Goal: Information Seeking & Learning: Learn about a topic

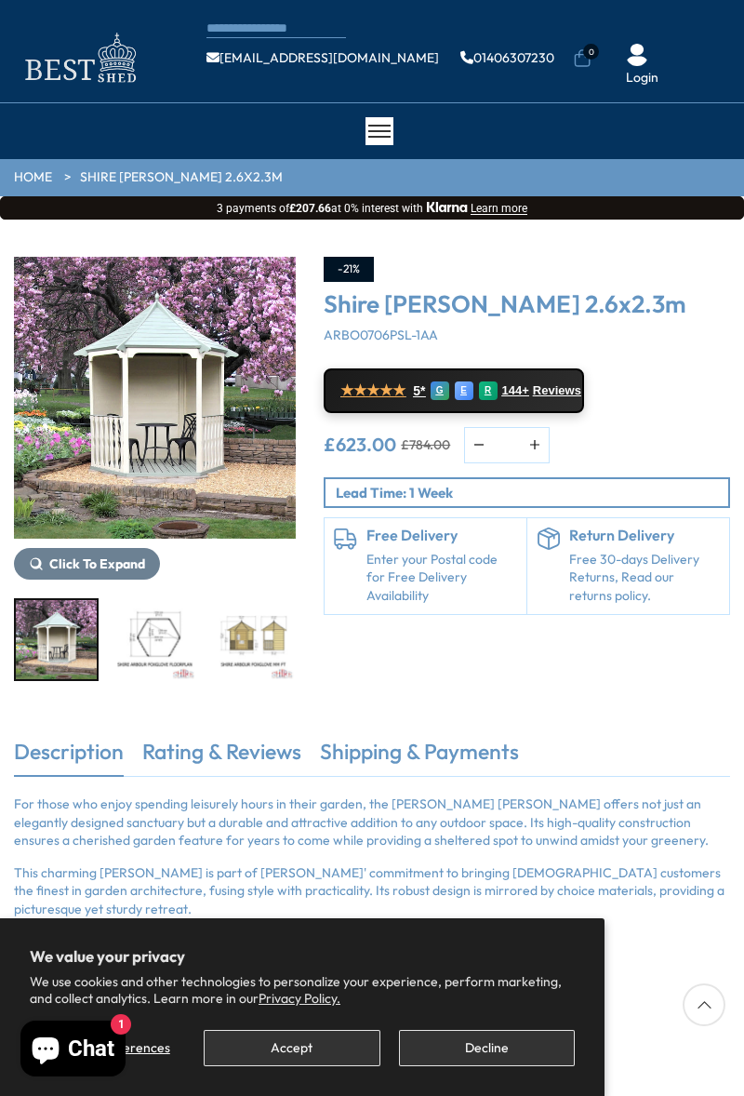
click at [225, 634] on img "3 / 8" at bounding box center [253, 639] width 81 height 79
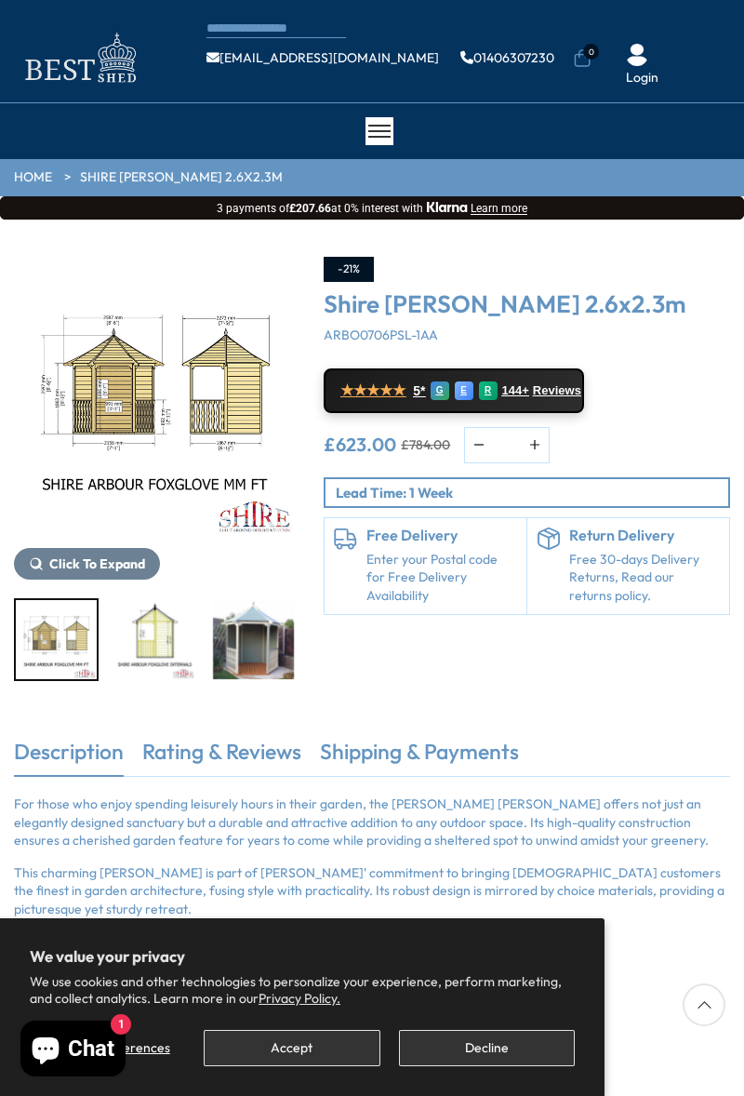
click at [157, 622] on img "4 / 8" at bounding box center [154, 639] width 81 height 79
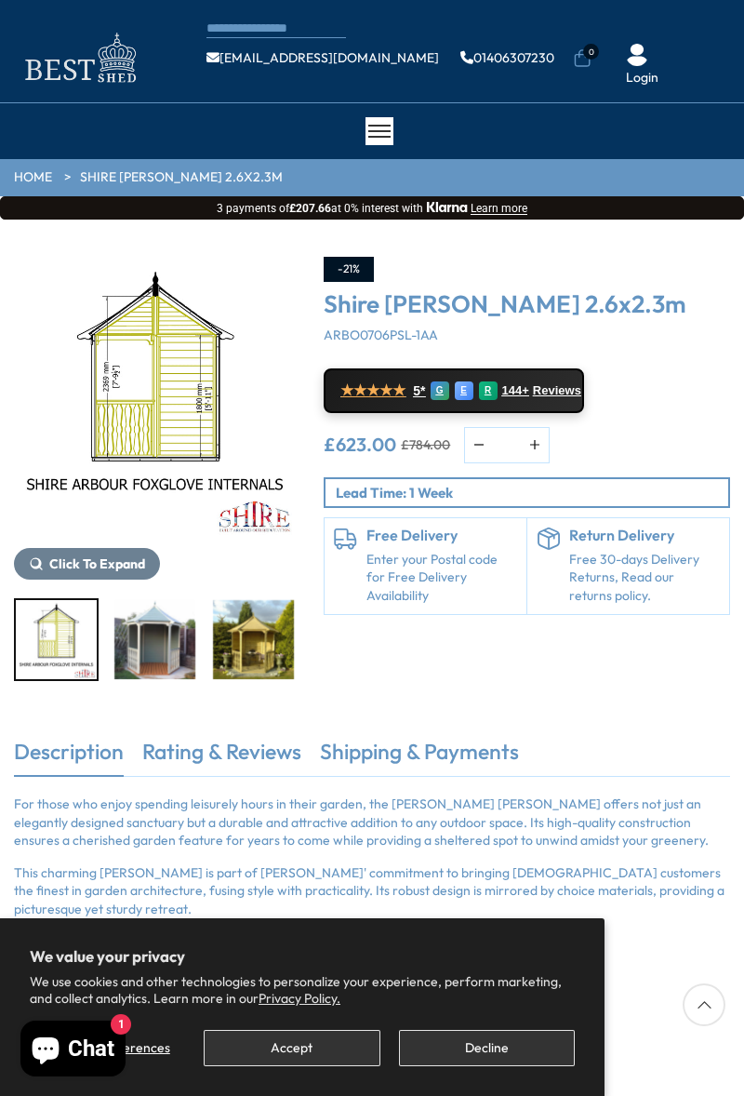
click at [249, 643] on img "6 / 8" at bounding box center [253, 639] width 81 height 79
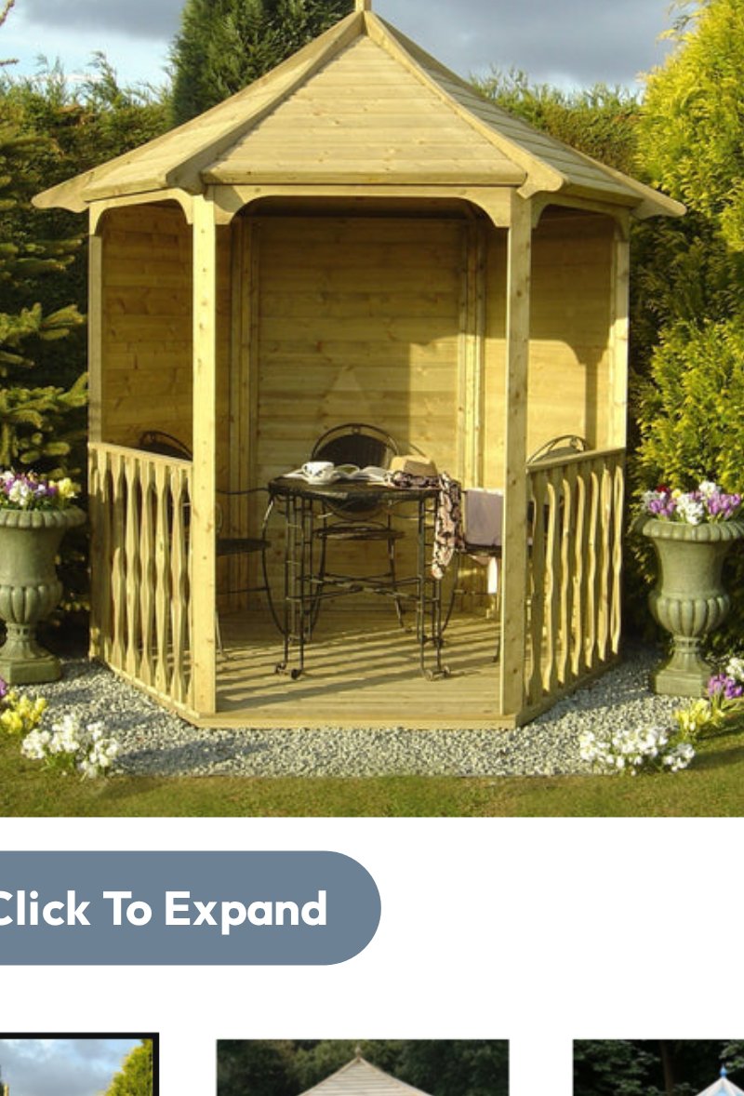
click at [103, 441] on img "6 / 8" at bounding box center [155, 398] width 282 height 282
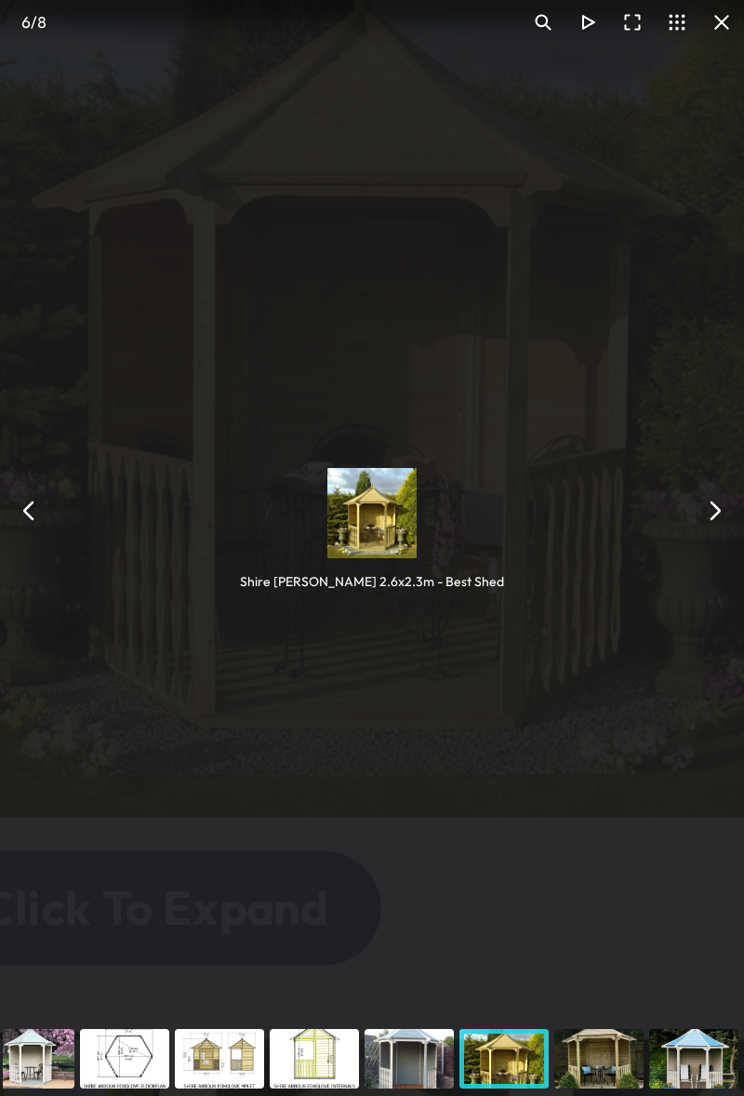
click at [145, 456] on img "You can close this modal content with the ESC key" at bounding box center [157, 454] width 25 height 25
